Goal: Transaction & Acquisition: Purchase product/service

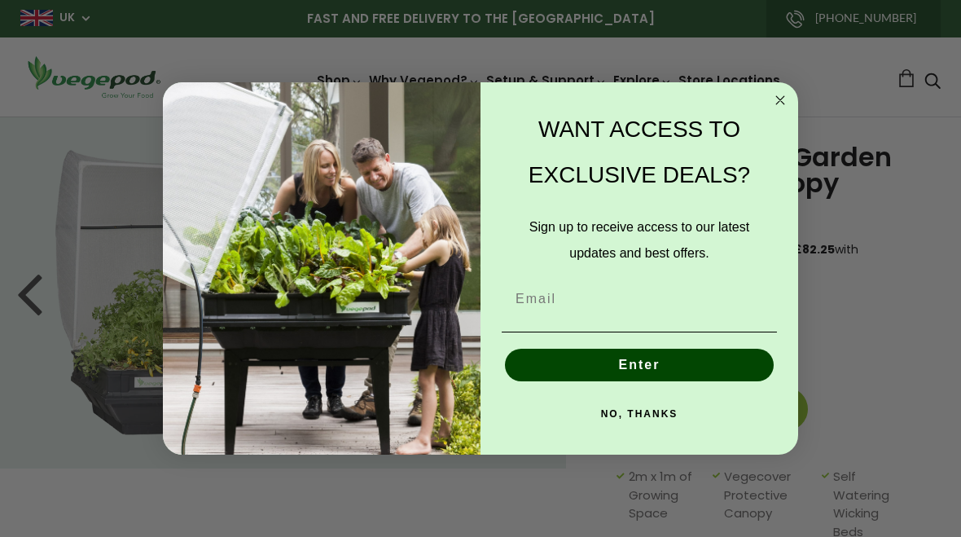
click at [779, 92] on circle "Close dialog" at bounding box center [780, 100] width 19 height 19
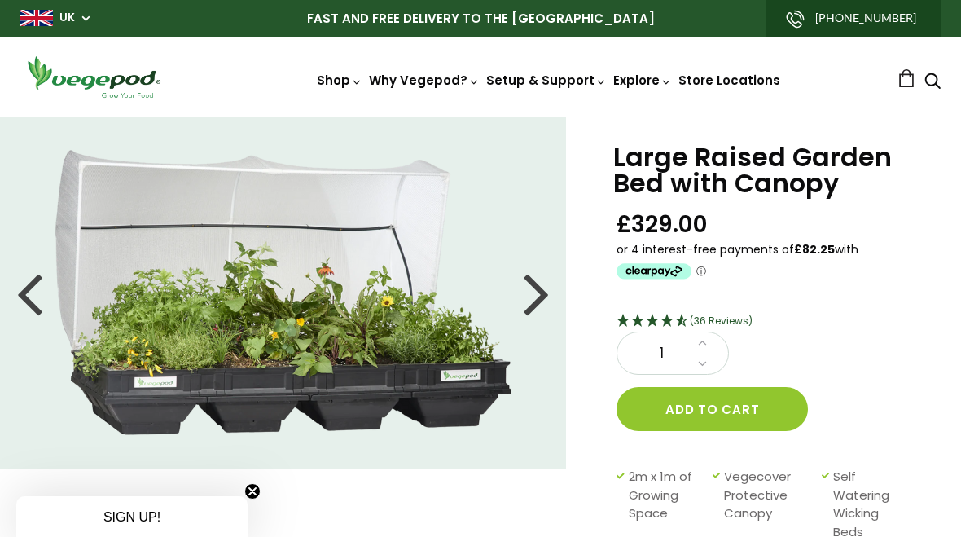
click at [550, 289] on div at bounding box center [537, 292] width 26 height 73
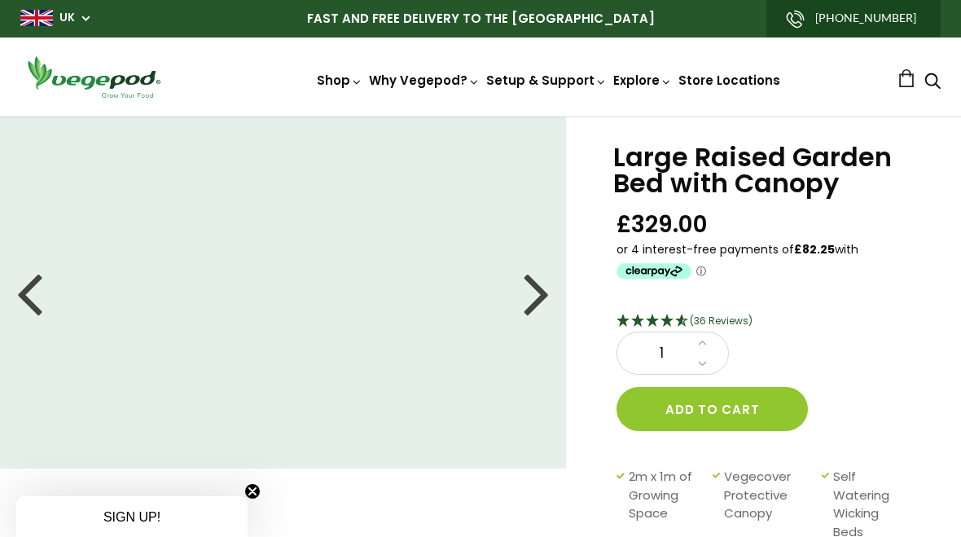
click at [534, 292] on div at bounding box center [537, 292] width 26 height 73
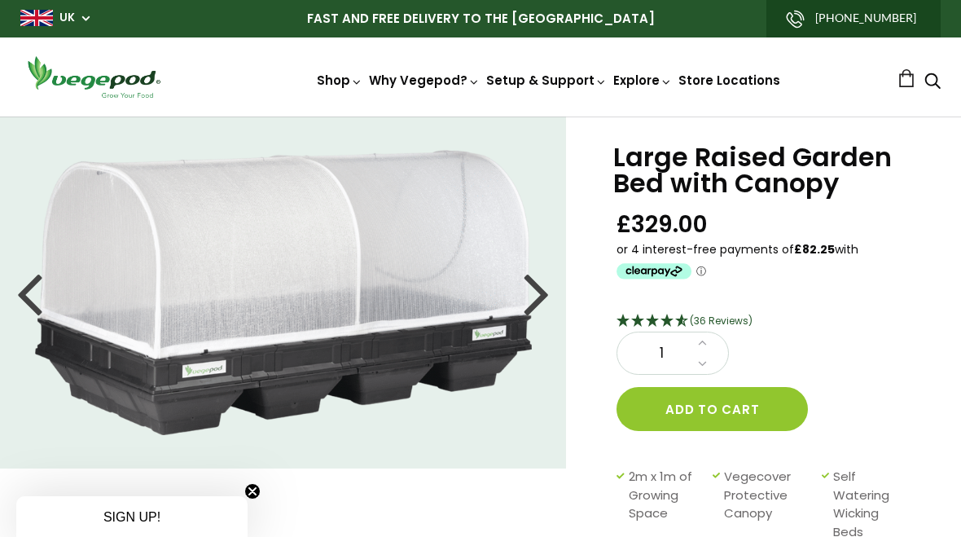
click at [544, 287] on div at bounding box center [537, 292] width 26 height 73
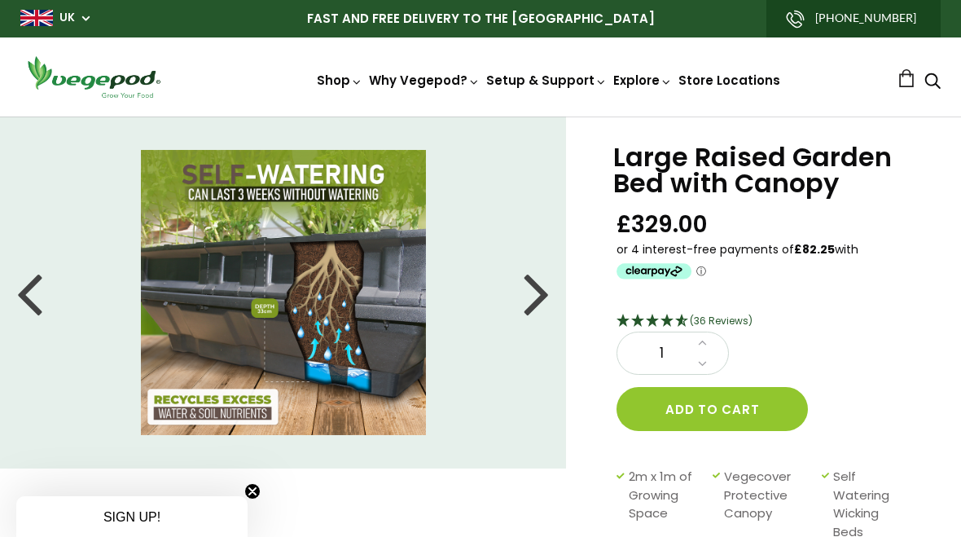
click at [540, 287] on div at bounding box center [537, 292] width 26 height 73
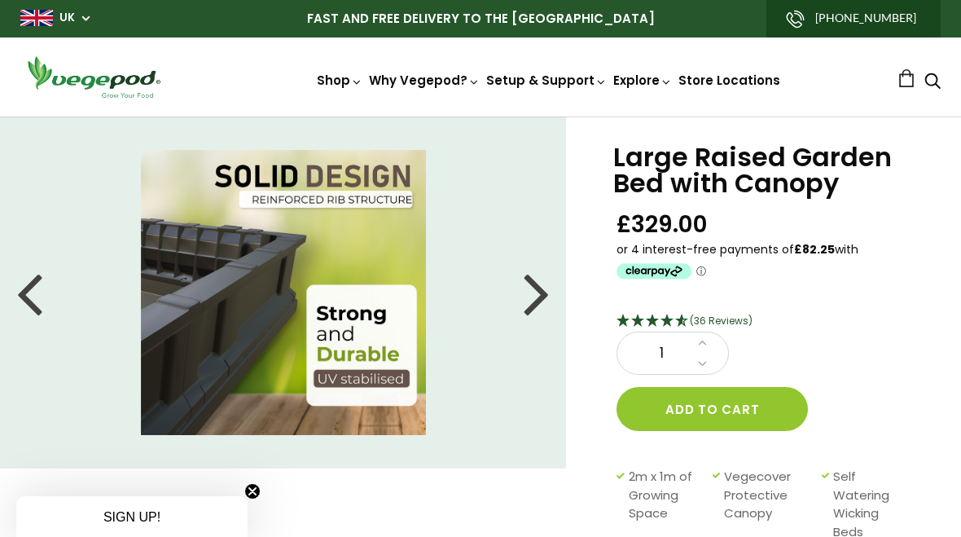
click at [543, 290] on div at bounding box center [537, 292] width 26 height 73
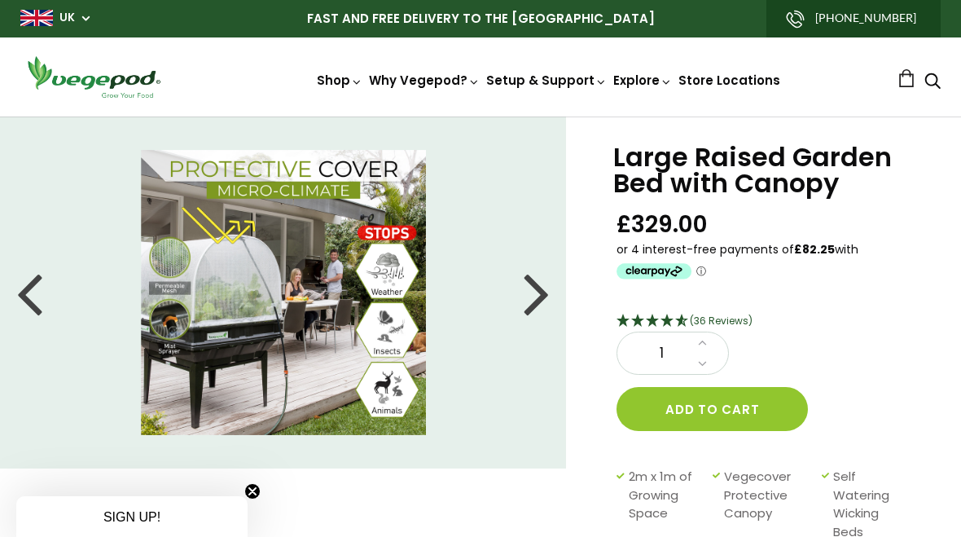
click at [548, 287] on div at bounding box center [537, 292] width 26 height 73
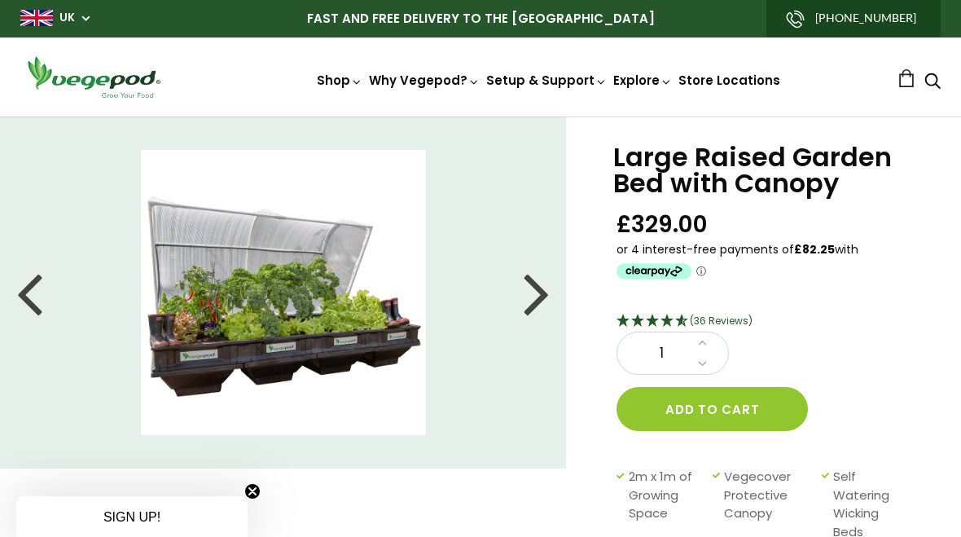
click at [543, 293] on div at bounding box center [537, 292] width 26 height 73
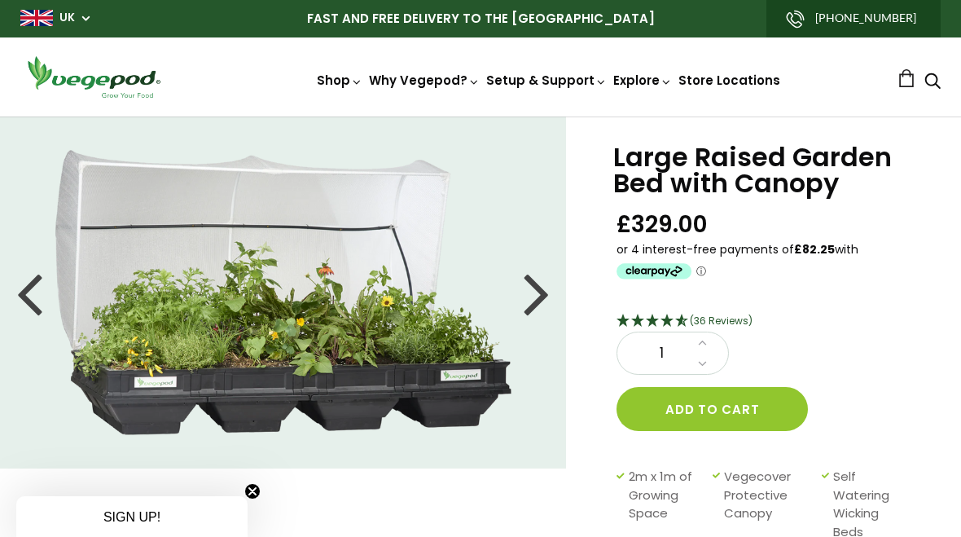
click at [554, 292] on li at bounding box center [283, 292] width 567 height 285
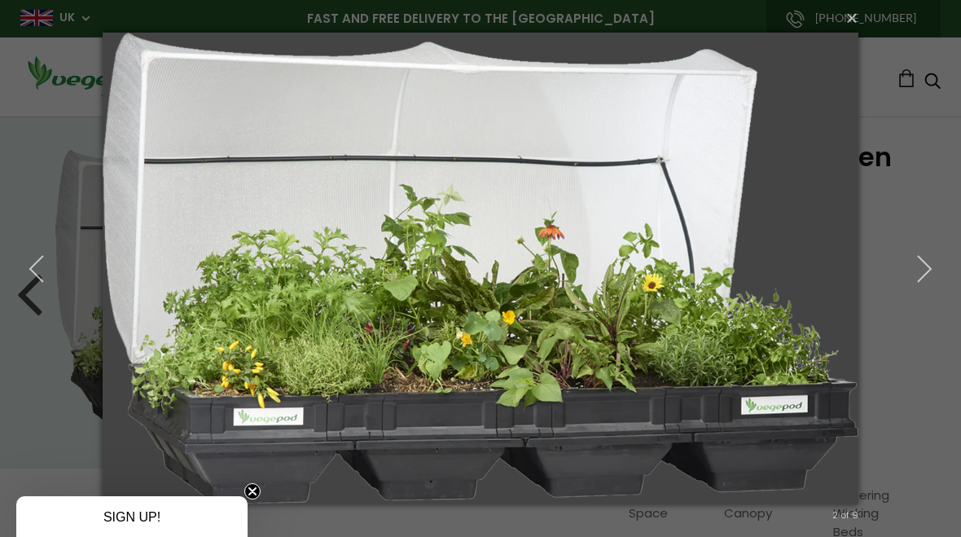
click at [262, 481] on img at bounding box center [481, 268] width 756 height 537
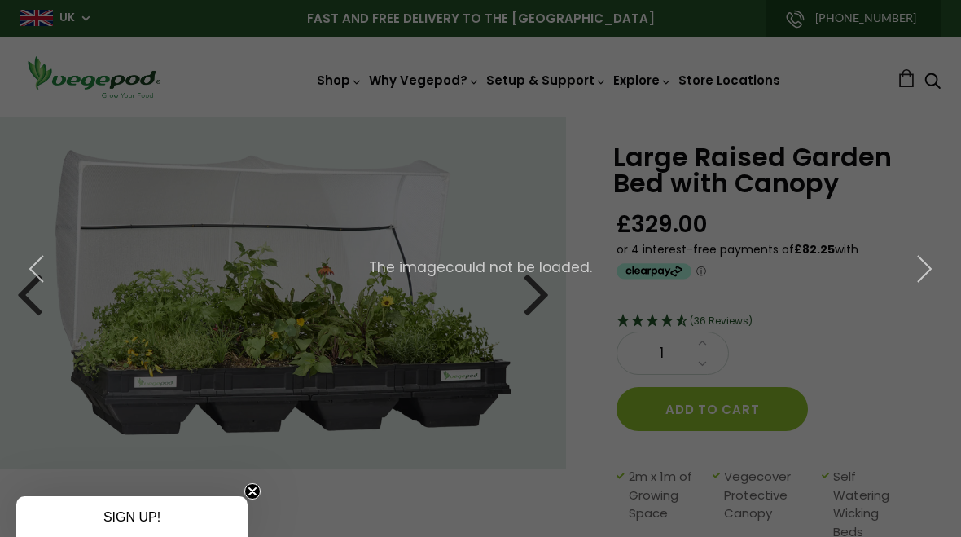
click at [261, 489] on div "× 3 of 9 The image could not be loaded." at bounding box center [480, 268] width 961 height 537
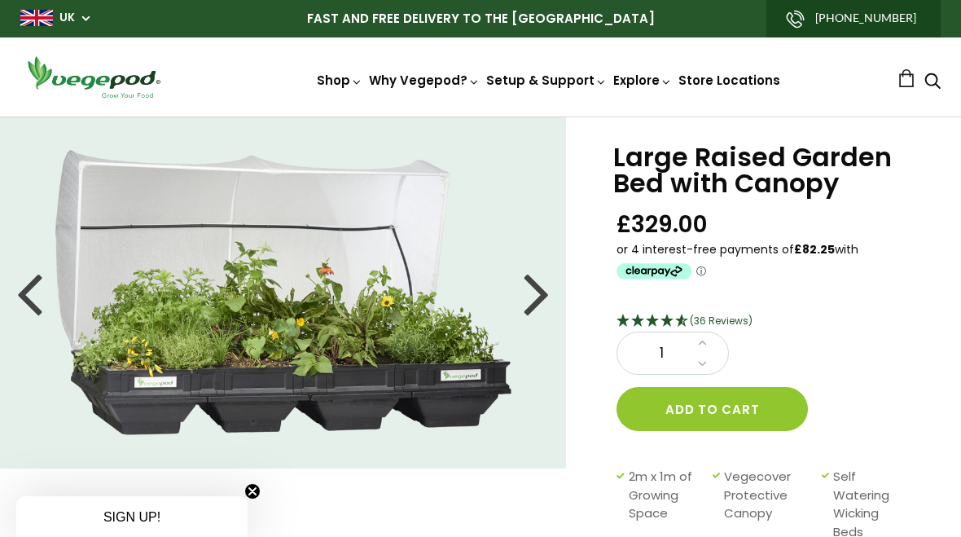
click at [545, 293] on div at bounding box center [537, 292] width 26 height 73
